Goal: Complete application form: Complete application form

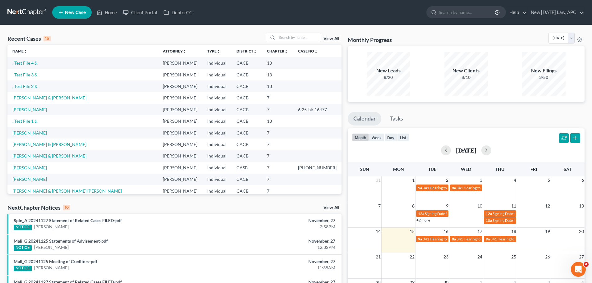
click at [329, 41] on link "View All" at bounding box center [331, 39] width 16 height 4
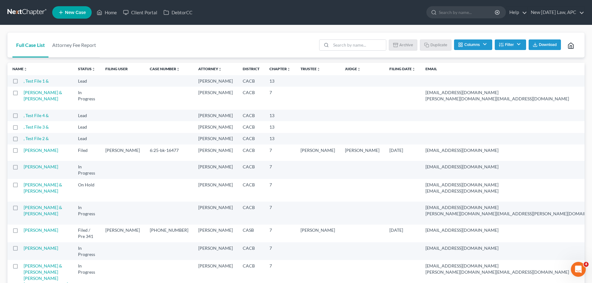
click at [21, 83] on label at bounding box center [21, 83] width 0 height 0
click at [24, 80] on input "checkbox" at bounding box center [26, 80] width 4 height 4
click at [430, 45] on button "Duplicate" at bounding box center [435, 44] width 31 height 11
checkbox input "false"
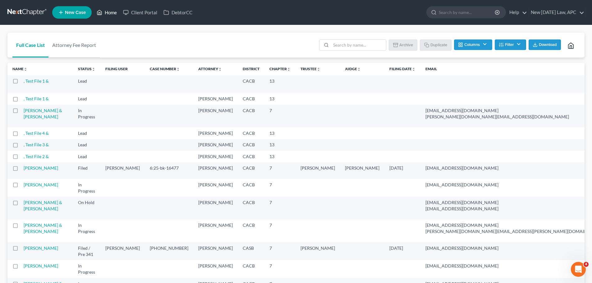
click at [110, 11] on link "Home" at bounding box center [107, 12] width 26 height 11
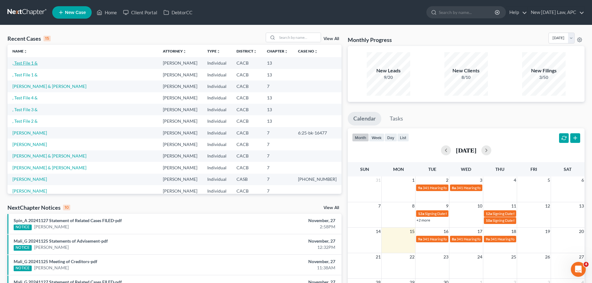
click at [26, 62] on link ", Test File 1 &" at bounding box center [24, 62] width 25 height 5
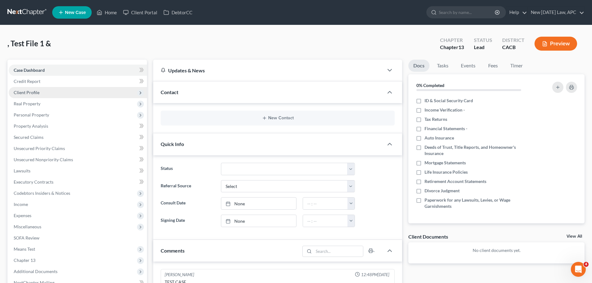
click at [41, 90] on span "Client Profile" at bounding box center [78, 92] width 138 height 11
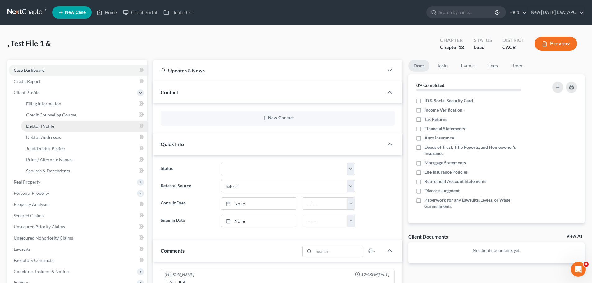
click at [54, 127] on link "Debtor Profile" at bounding box center [84, 126] width 126 height 11
select select "1"
select select "3"
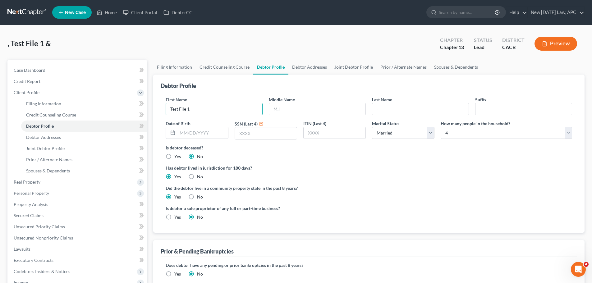
drag, startPoint x: 193, startPoint y: 109, endPoint x: 148, endPoint y: 109, distance: 44.7
click at [148, 109] on div "Petition Navigation Case Dashboard Payments Invoices Payments Payments Credit R…" at bounding box center [295, 234] width 583 height 348
type input "Clark"
click at [379, 108] on input "text" at bounding box center [420, 109] width 96 height 12
type input "Grizwold"
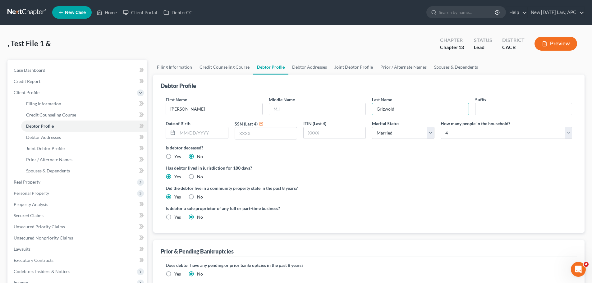
click at [343, 180] on div "Has debtor lived in jurisdiction for 180 days? Yes No Debtor must reside in jur…" at bounding box center [369, 172] width 406 height 15
click at [343, 176] on div "Has debtor lived in jurisdiction for 180 days? Yes No Debtor must reside in jur…" at bounding box center [369, 172] width 406 height 15
click at [48, 73] on link "Case Dashboard" at bounding box center [78, 70] width 138 height 11
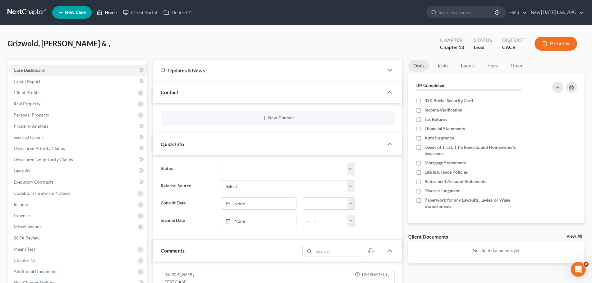
click at [102, 12] on icon at bounding box center [100, 12] width 6 height 7
